Goal: Transaction & Acquisition: Purchase product/service

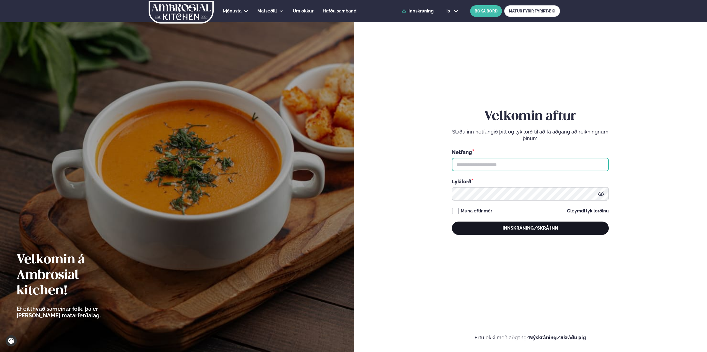
type input "**********"
click at [537, 230] on button "Innskráning/Skrá inn" at bounding box center [530, 228] width 157 height 13
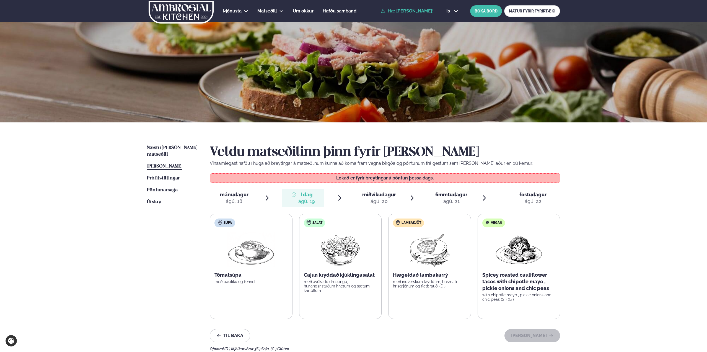
click at [388, 200] on div "ágú. 20" at bounding box center [379, 201] width 34 height 7
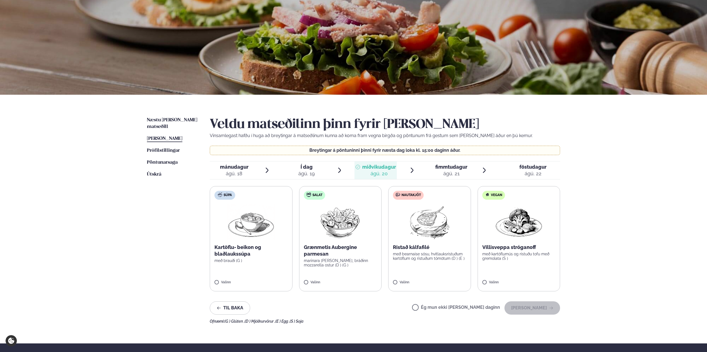
scroll to position [55, 0]
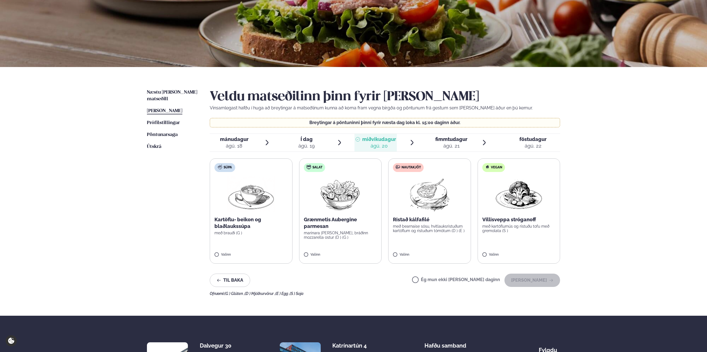
click at [305, 253] on label "Salat Grænmetis Aubergine parmesan marinara [PERSON_NAME], bráðinn mozzarella o…" at bounding box center [340, 210] width 83 height 105
click at [539, 279] on button "[PERSON_NAME]" at bounding box center [533, 280] width 56 height 13
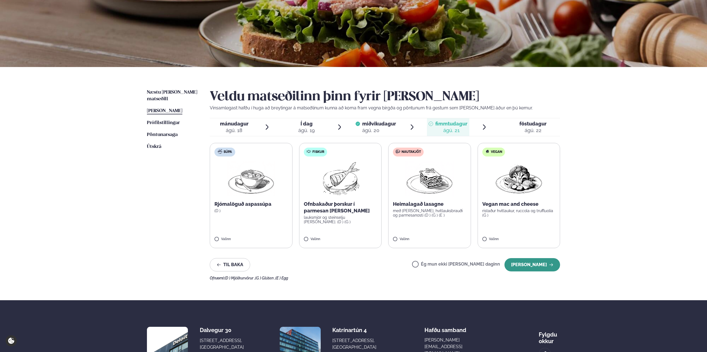
click at [529, 267] on button "[PERSON_NAME]" at bounding box center [533, 264] width 56 height 13
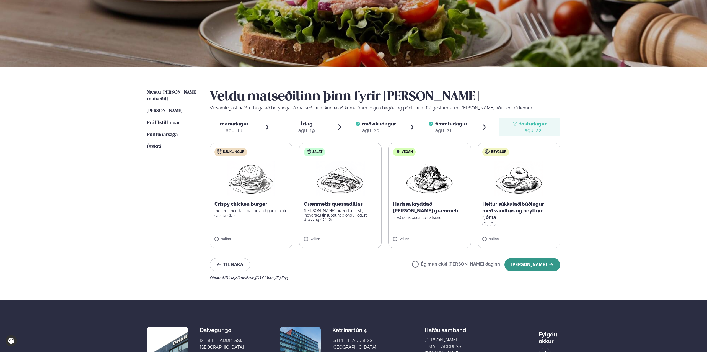
click at [531, 266] on button "[PERSON_NAME]" at bounding box center [533, 264] width 56 height 13
